Goal: Task Accomplishment & Management: Manage account settings

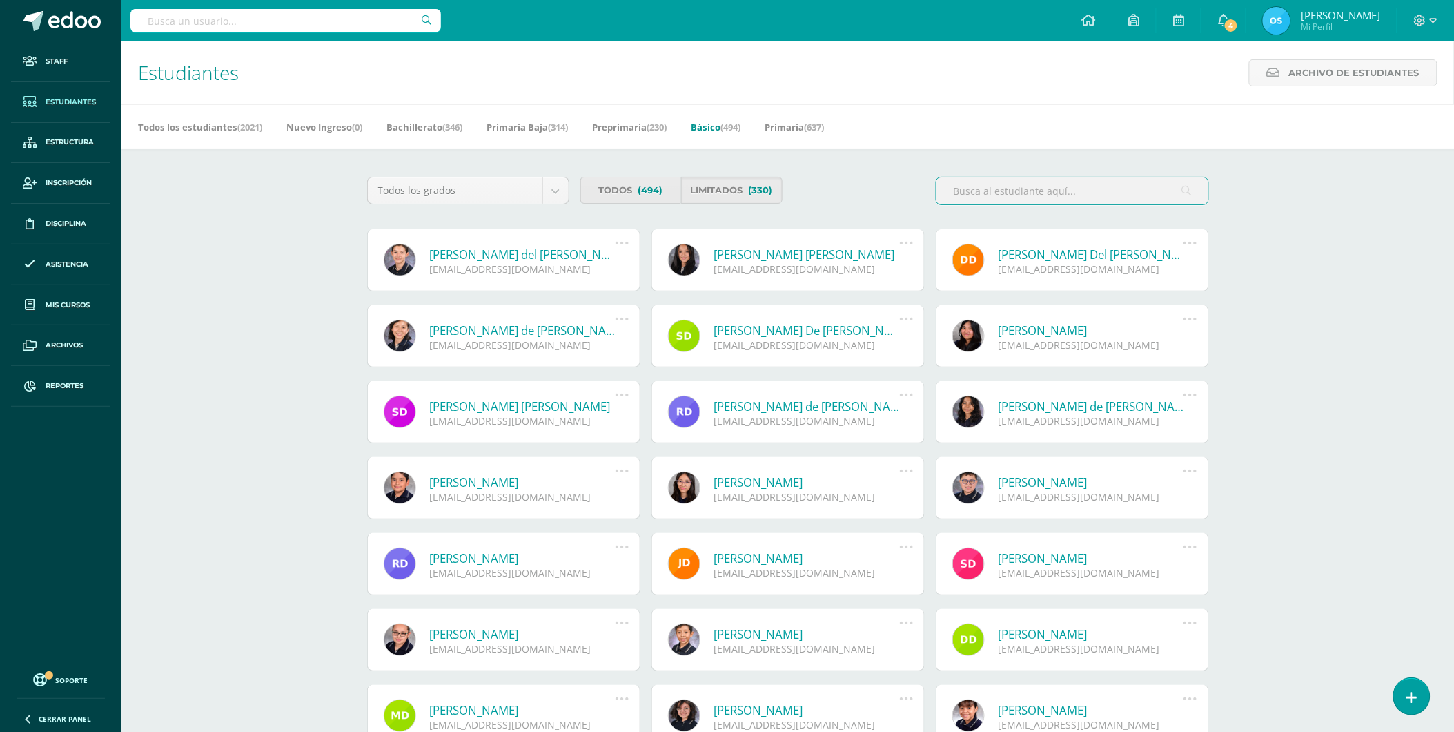
click at [530, 255] on link "Sebastián Josué del Cid Ardón" at bounding box center [523, 254] width 186 height 16
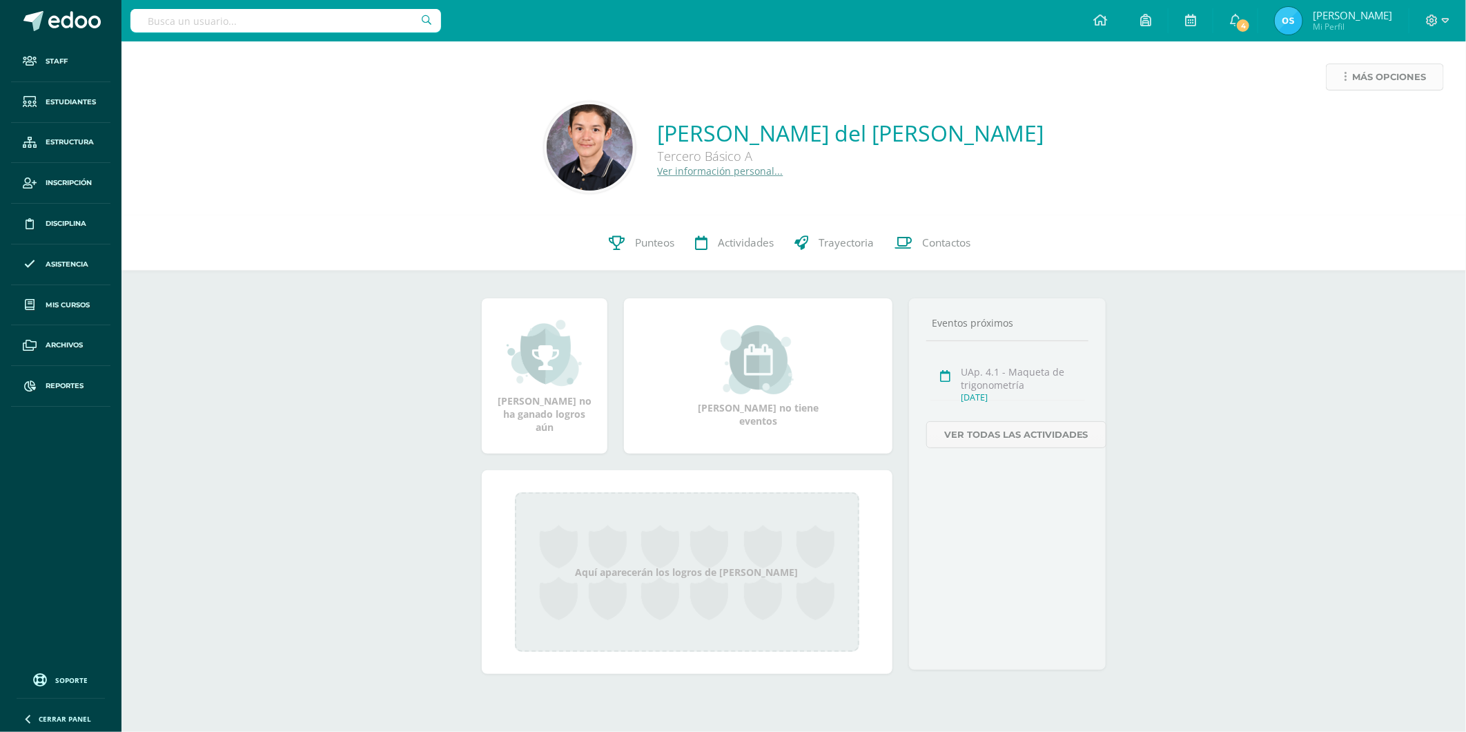
click at [1376, 65] on span "Más opciones" at bounding box center [1389, 77] width 74 height 26
click at [1328, 117] on link "Reestablecer acceso" at bounding box center [1359, 121] width 148 height 21
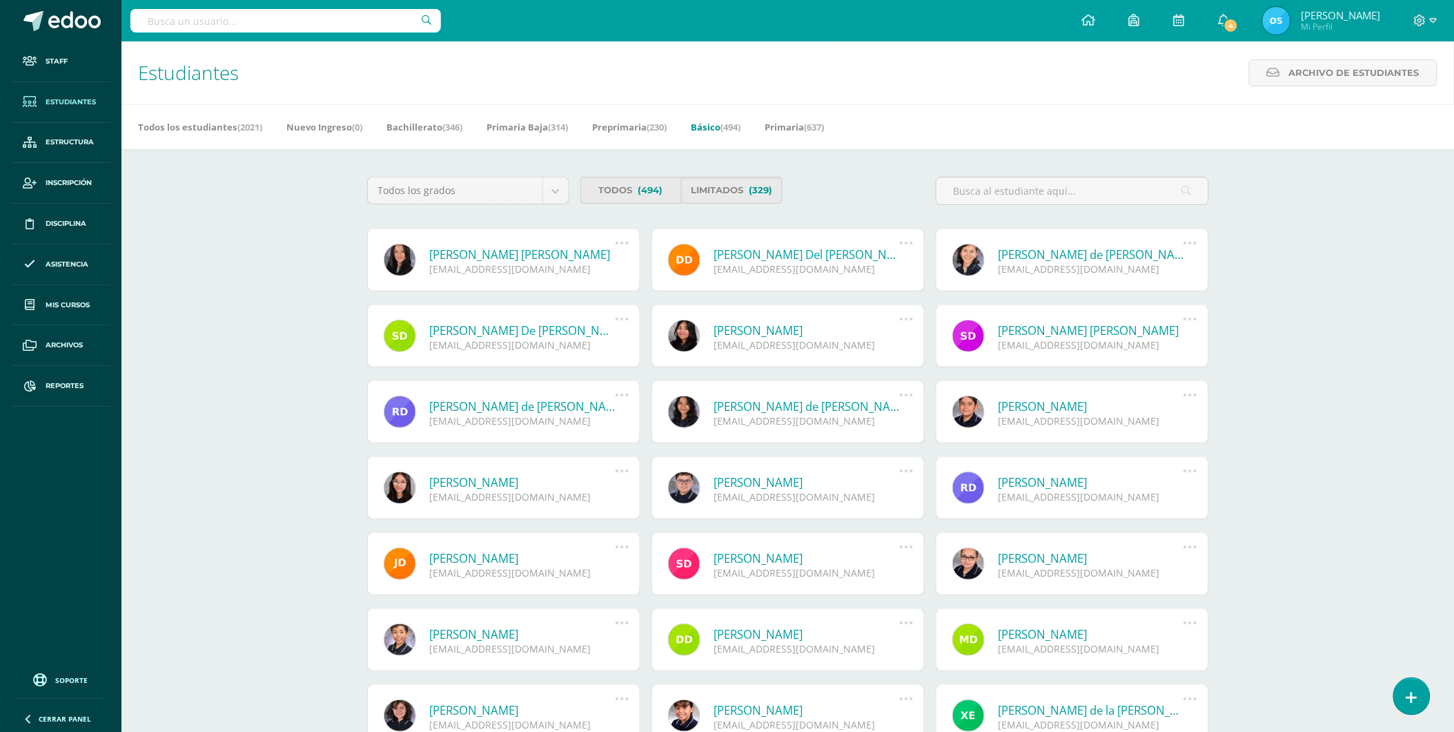
click at [508, 252] on link "[PERSON_NAME] [PERSON_NAME]" at bounding box center [523, 254] width 186 height 16
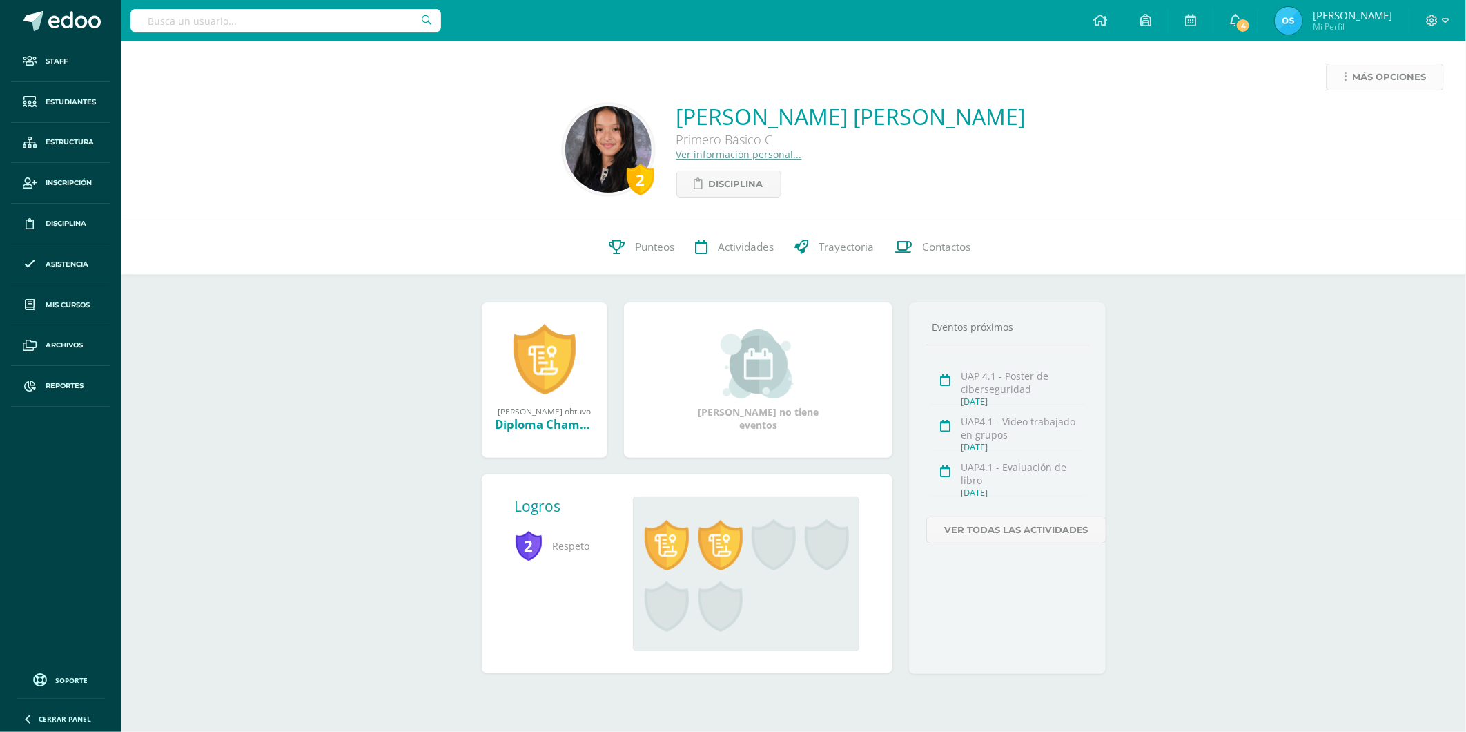
click at [1377, 80] on span "Más opciones" at bounding box center [1389, 77] width 74 height 26
click at [1329, 119] on link "Reestablecer acceso" at bounding box center [1359, 121] width 148 height 21
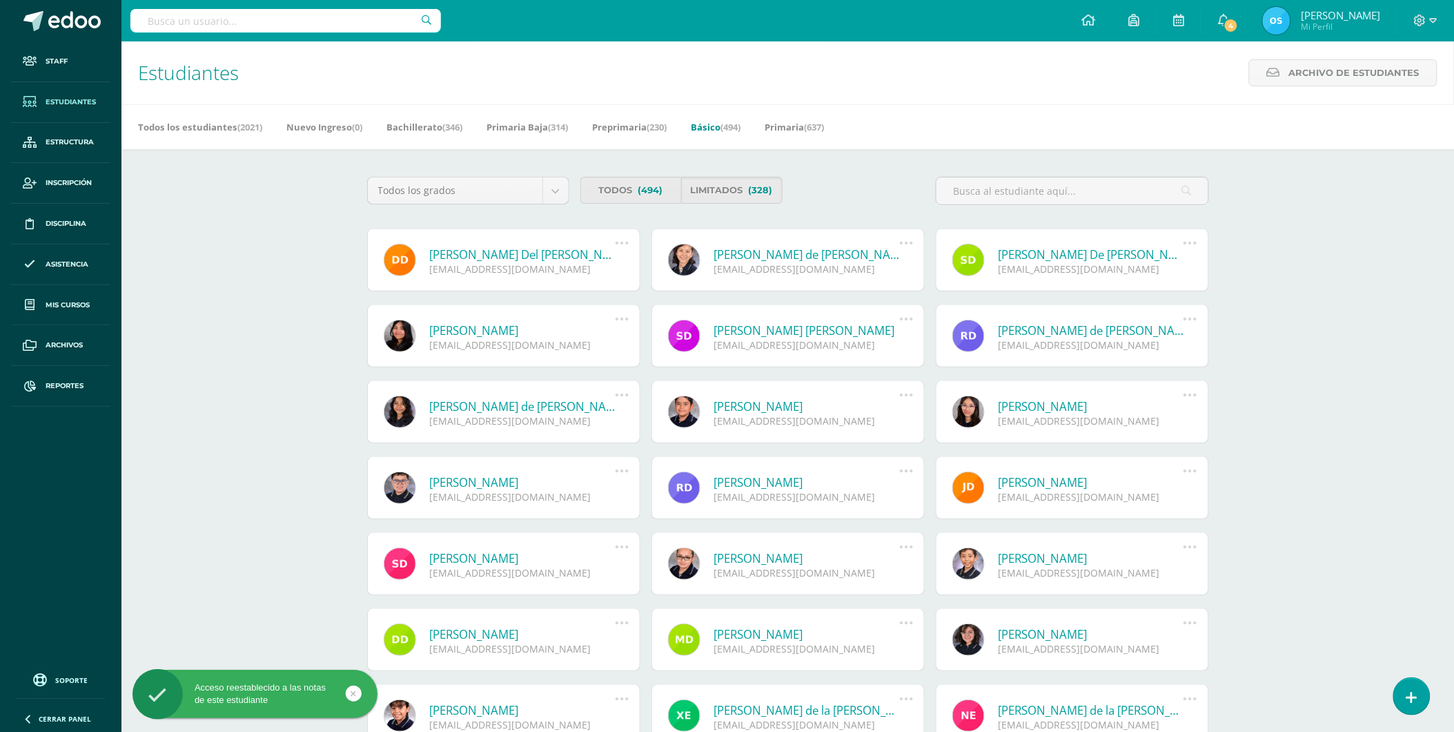
click at [473, 253] on link "Dalia Aracely Del Cid Muñoz" at bounding box center [523, 254] width 186 height 16
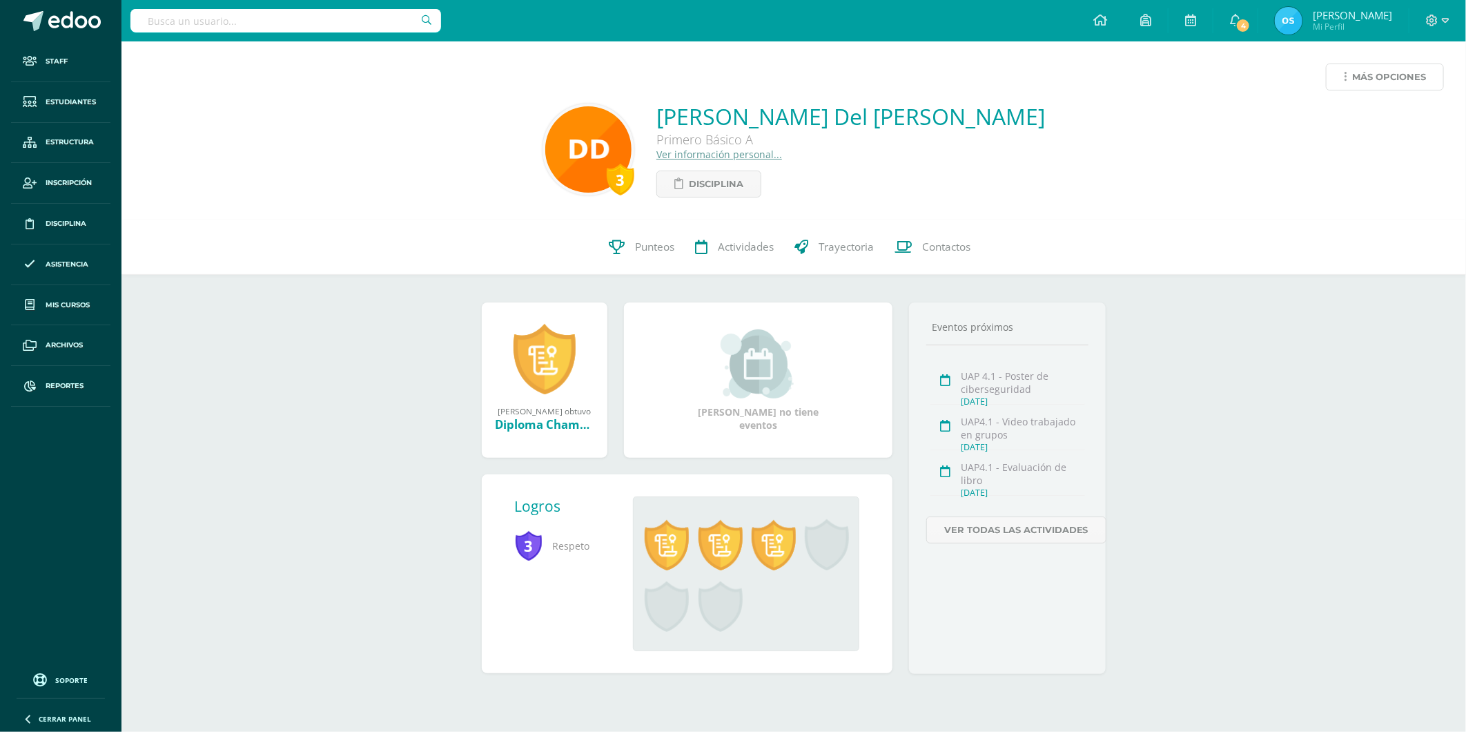
click at [1358, 84] on span "Más opciones" at bounding box center [1389, 77] width 74 height 26
click at [1342, 117] on link "Reestablecer acceso" at bounding box center [1359, 121] width 148 height 21
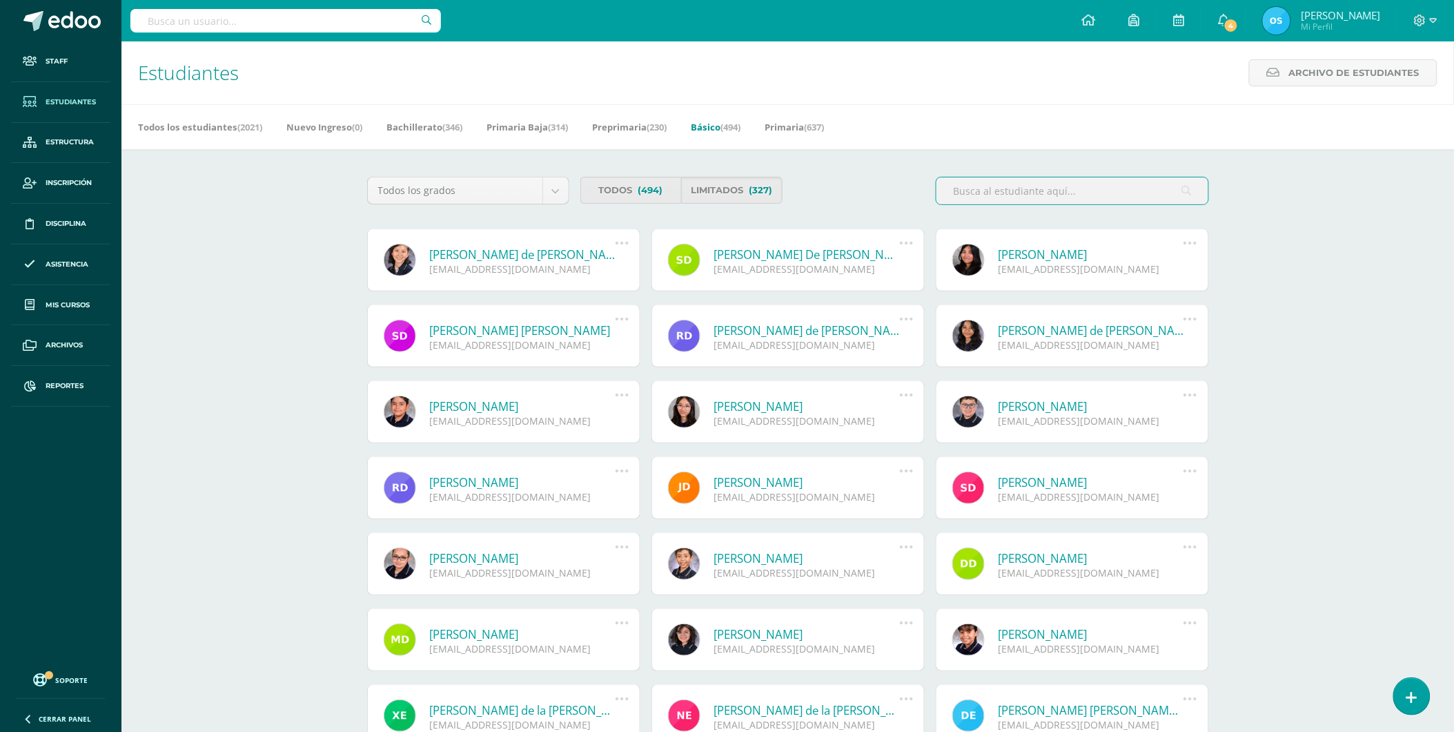
click at [497, 256] on link "María Belén de Leon Herrera" at bounding box center [523, 254] width 186 height 16
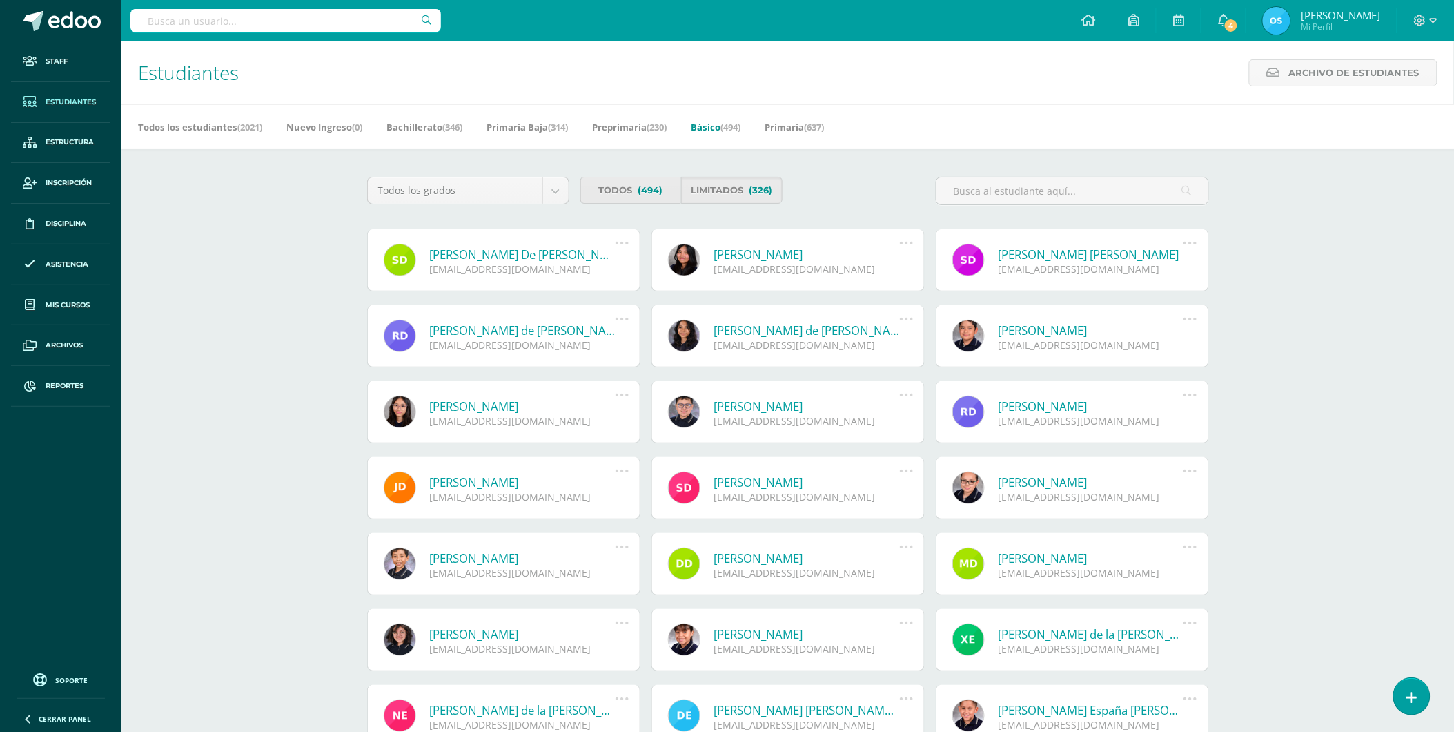
click at [509, 257] on link "[PERSON_NAME] De [PERSON_NAME]" at bounding box center [523, 254] width 186 height 16
click at [480, 253] on link "Sophie Alejandra De León Penagos" at bounding box center [523, 254] width 186 height 16
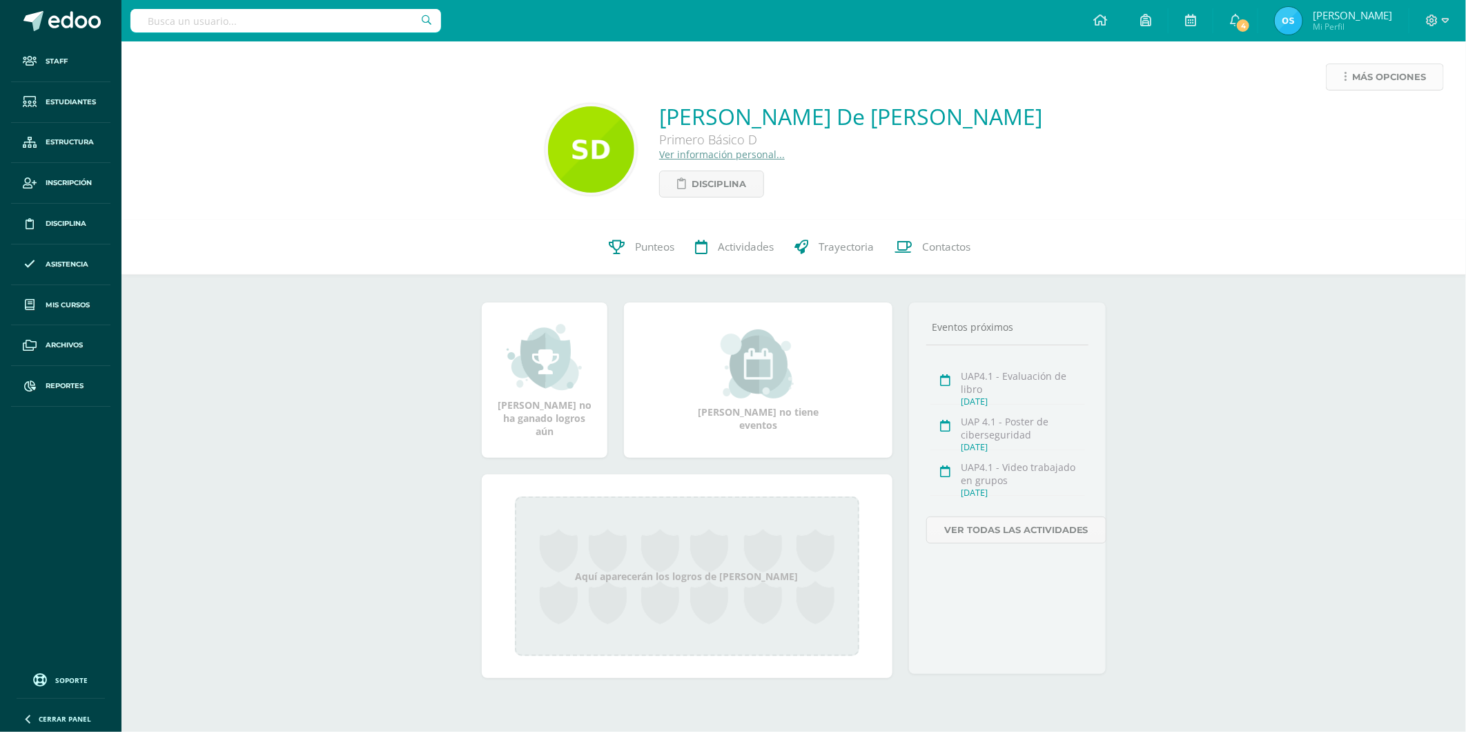
click at [1368, 75] on span "Más opciones" at bounding box center [1389, 77] width 74 height 26
click at [1357, 115] on link "Reestablecer acceso" at bounding box center [1359, 121] width 148 height 21
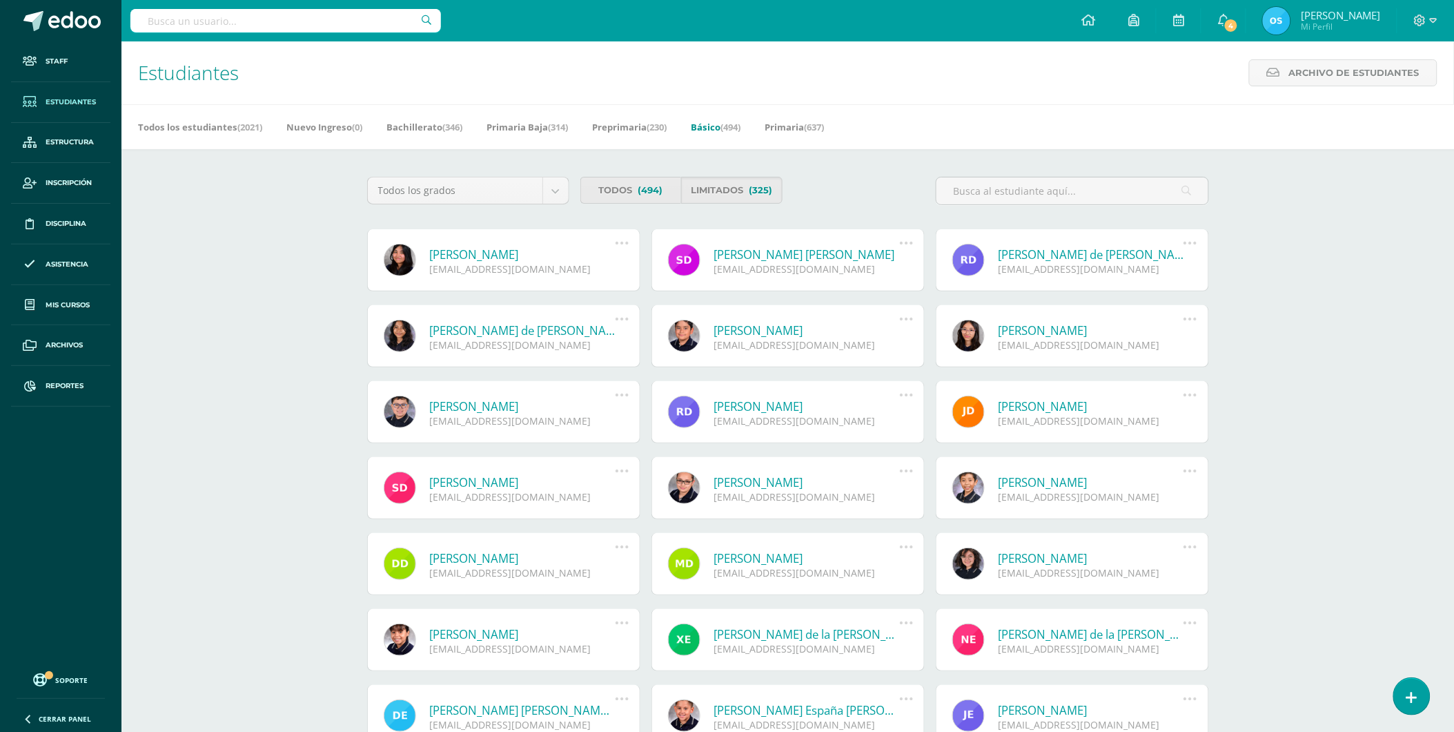
click at [509, 254] on link "[PERSON_NAME]" at bounding box center [523, 254] width 186 height 16
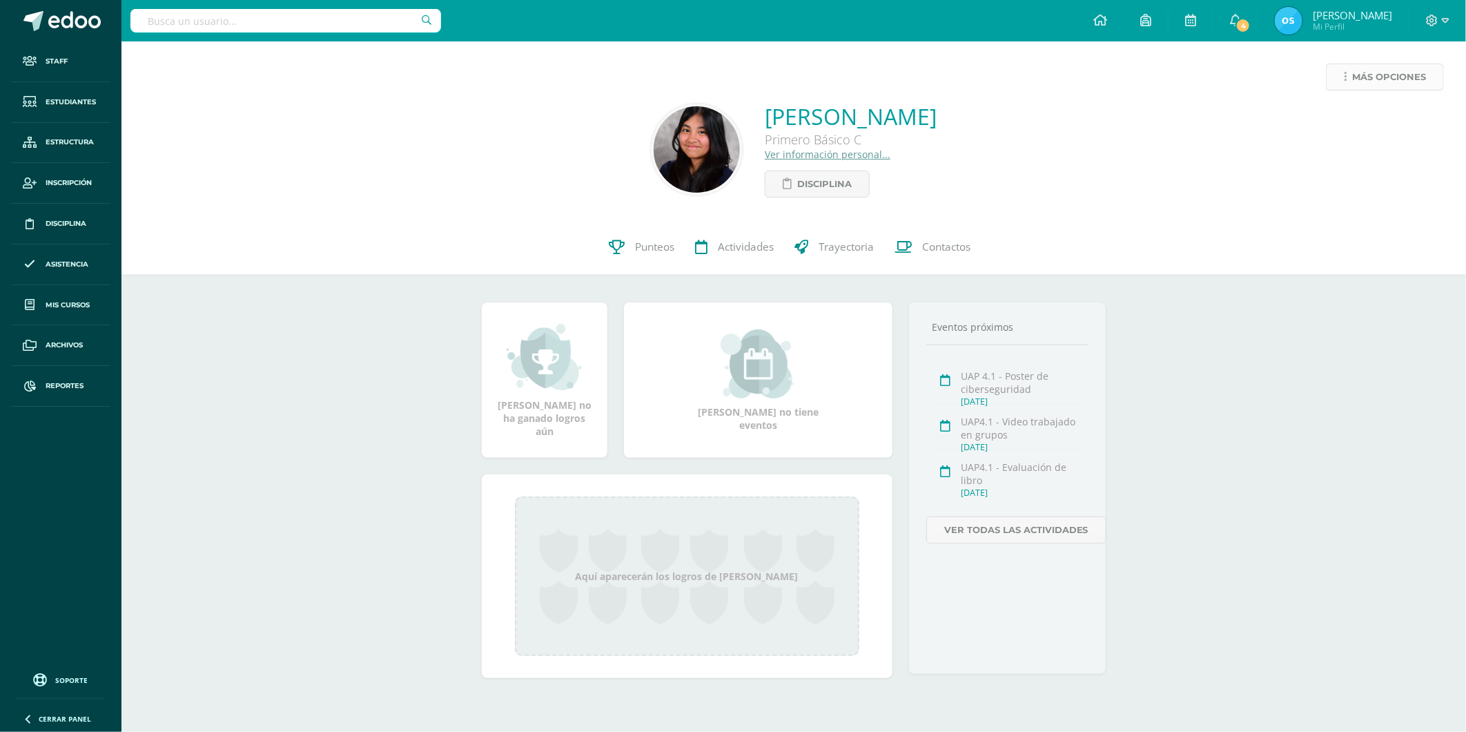
click at [1371, 71] on span "Más opciones" at bounding box center [1389, 77] width 74 height 26
click at [1337, 112] on link "Reestablecer acceso" at bounding box center [1359, 121] width 148 height 21
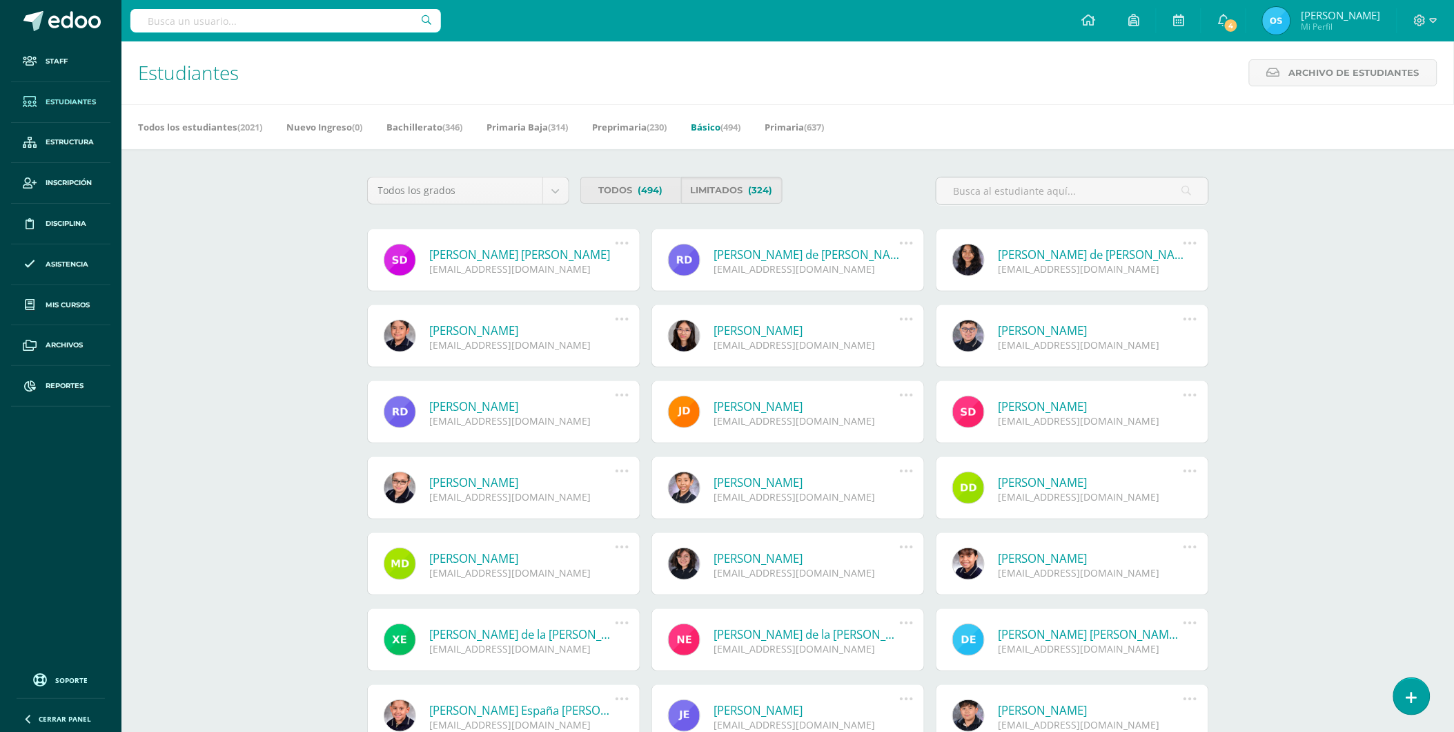
click at [479, 250] on link "[PERSON_NAME] [PERSON_NAME]" at bounding box center [523, 254] width 186 height 16
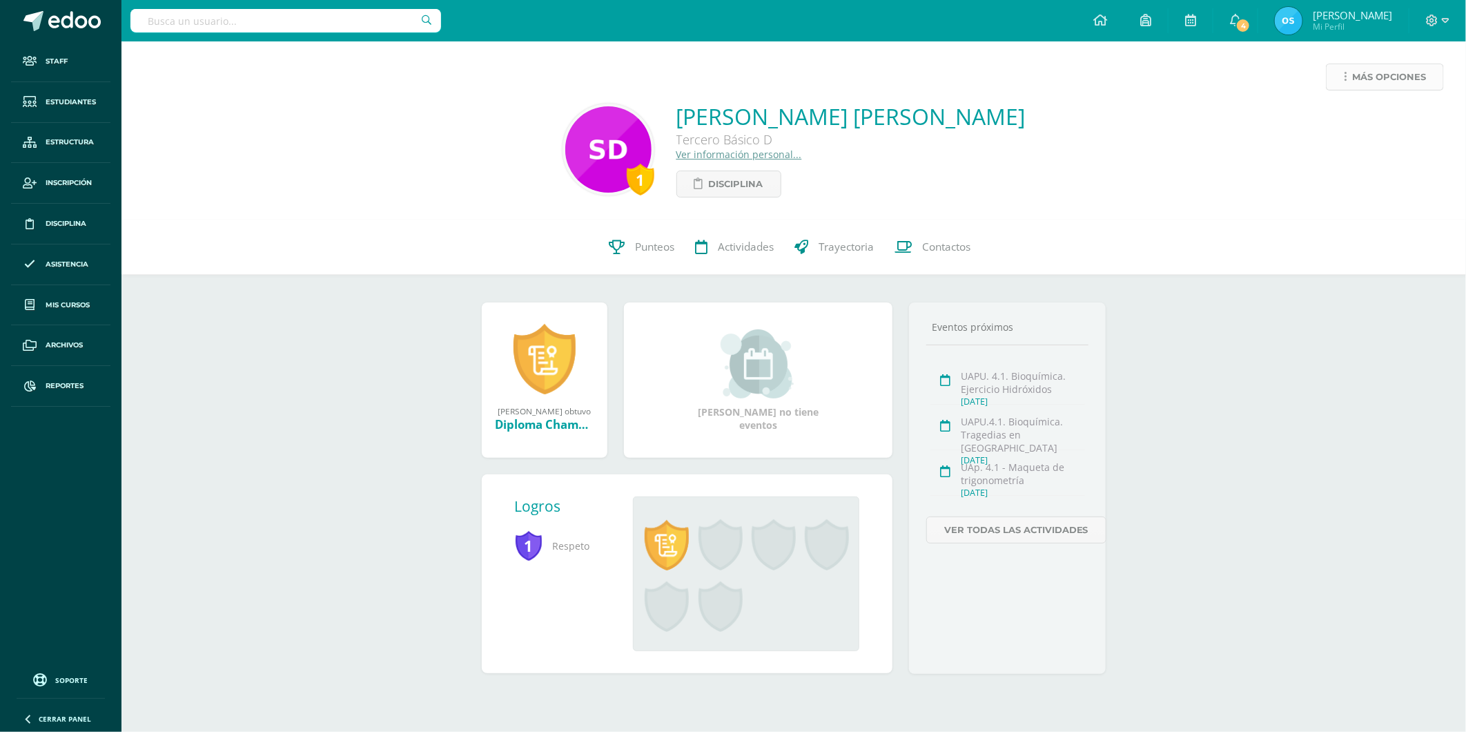
click at [1358, 79] on span "Más opciones" at bounding box center [1389, 77] width 74 height 26
click at [1355, 119] on link "Reestablecer acceso" at bounding box center [1359, 121] width 148 height 21
